Goal: Task Accomplishment & Management: Use online tool/utility

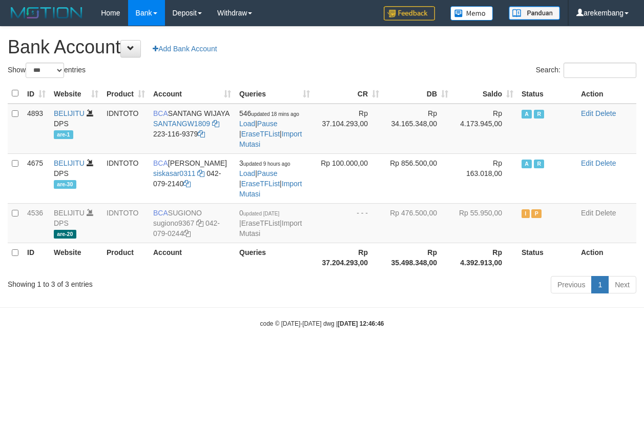
select select "***"
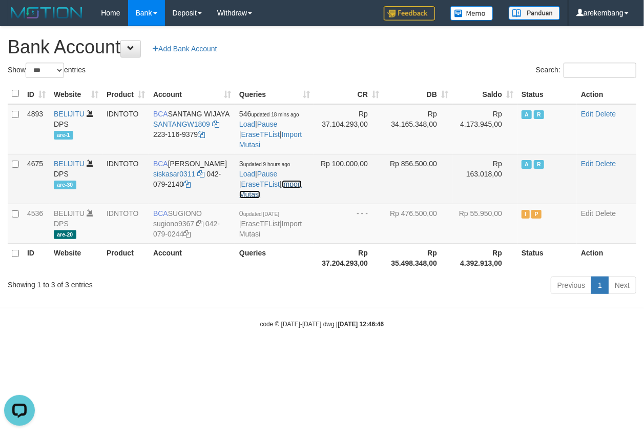
click at [299, 184] on link "Import Mutasi" at bounding box center [270, 189] width 63 height 18
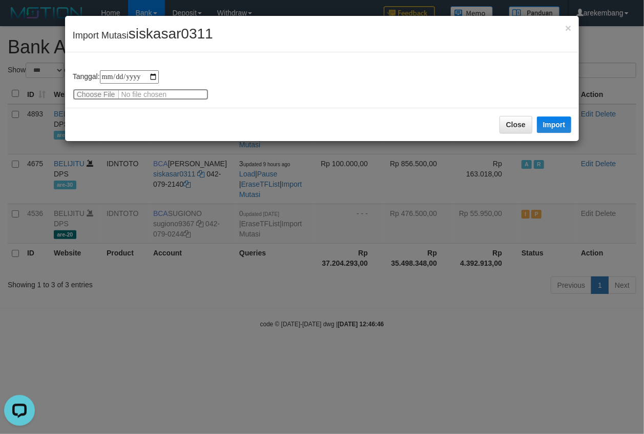
click at [78, 93] on input "file" at bounding box center [141, 94] width 136 height 11
type input "**********"
click at [568, 119] on button "Import" at bounding box center [554, 124] width 35 height 16
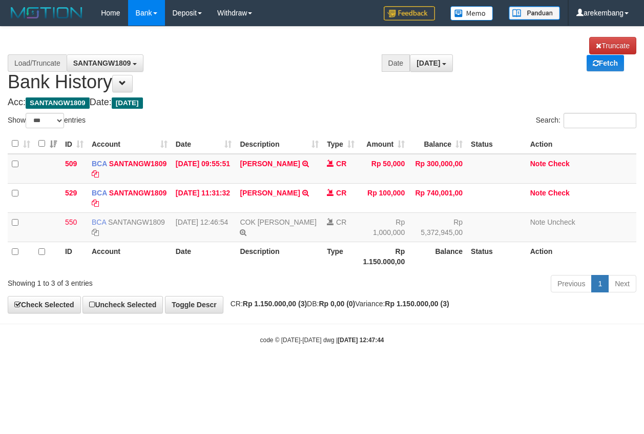
select select "***"
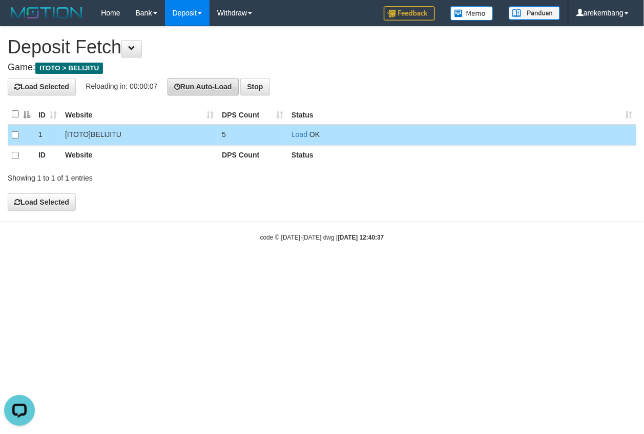
click at [189, 79] on button "Run Auto-Load" at bounding box center [203, 86] width 71 height 17
click at [270, 92] on button "Stop" at bounding box center [254, 86] width 29 height 17
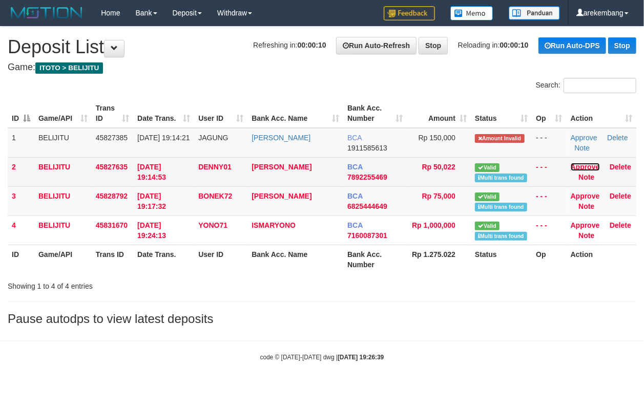
click at [580, 163] on link "Approve" at bounding box center [585, 167] width 29 height 8
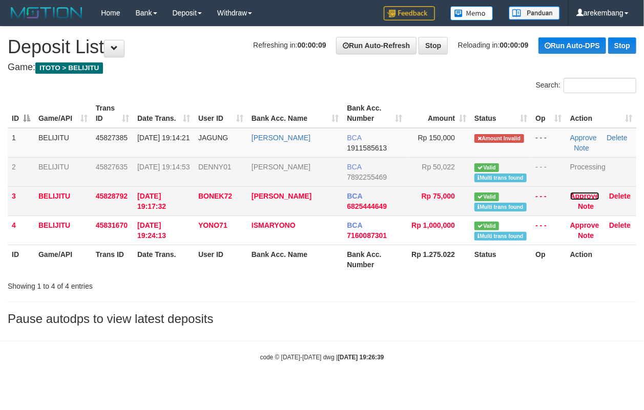
click at [585, 192] on link "Approve" at bounding box center [584, 196] width 29 height 8
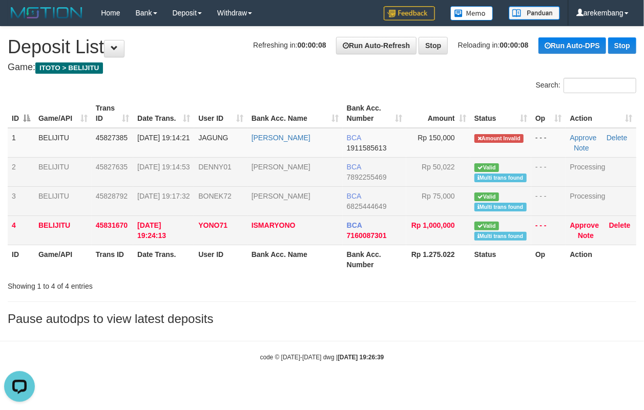
click at [574, 221] on td "Approve Delete Note" at bounding box center [601, 230] width 71 height 29
click at [575, 228] on link "Approve" at bounding box center [584, 225] width 29 height 8
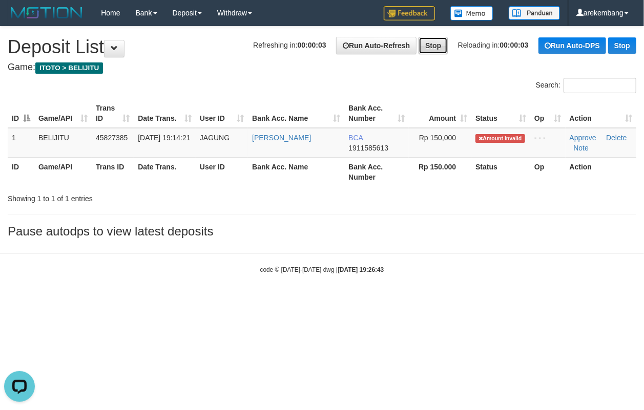
click at [419, 48] on link "Stop" at bounding box center [433, 45] width 29 height 17
click at [621, 48] on link "Stop" at bounding box center [622, 45] width 28 height 16
click at [622, 47] on link "Stop" at bounding box center [622, 45] width 28 height 16
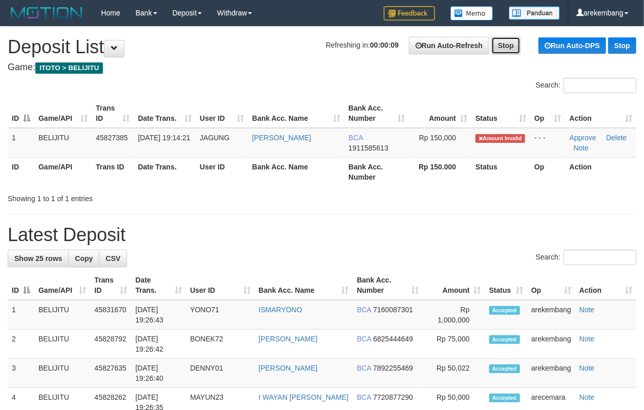
click at [502, 48] on link "Stop" at bounding box center [505, 45] width 29 height 17
